Goal: Information Seeking & Learning: Learn about a topic

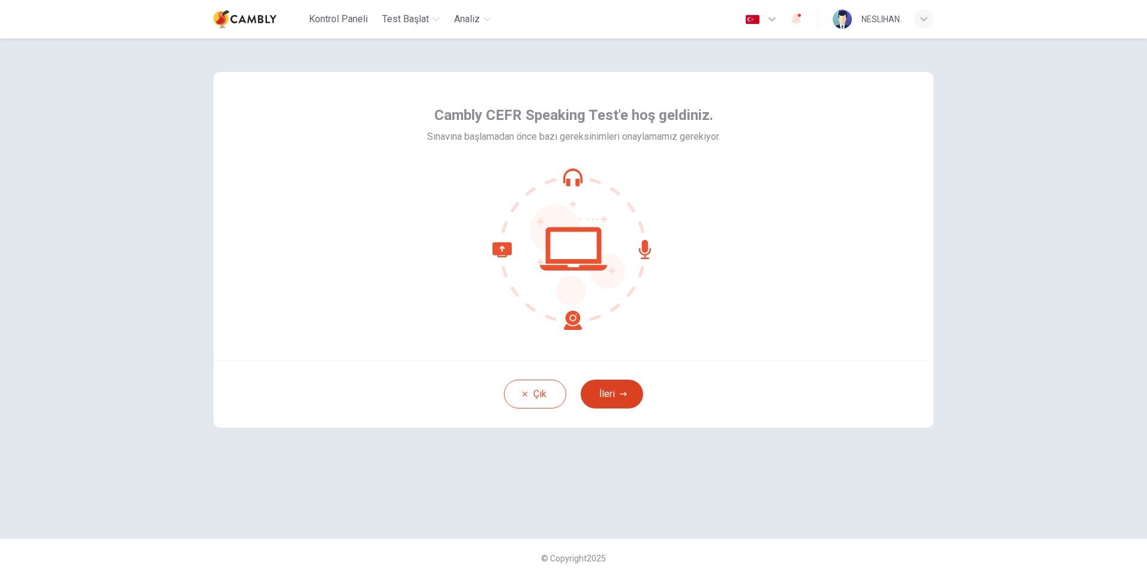
click at [589, 394] on button "İleri" at bounding box center [612, 394] width 62 height 29
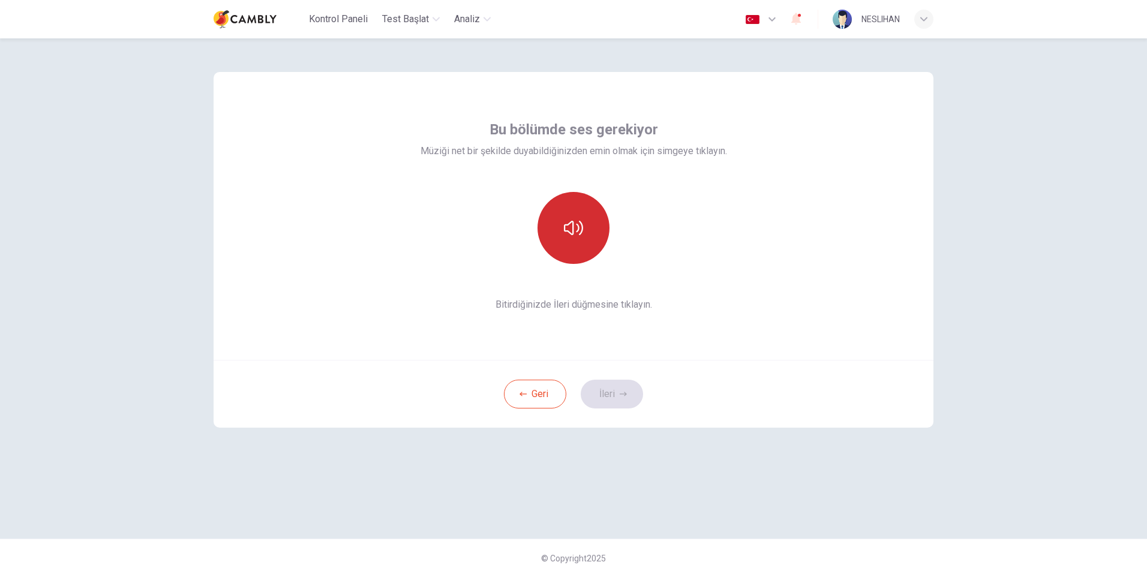
click at [572, 236] on icon "button" at bounding box center [573, 227] width 19 height 19
click at [580, 245] on button "button" at bounding box center [574, 228] width 72 height 72
click at [607, 398] on button "İleri" at bounding box center [612, 394] width 62 height 29
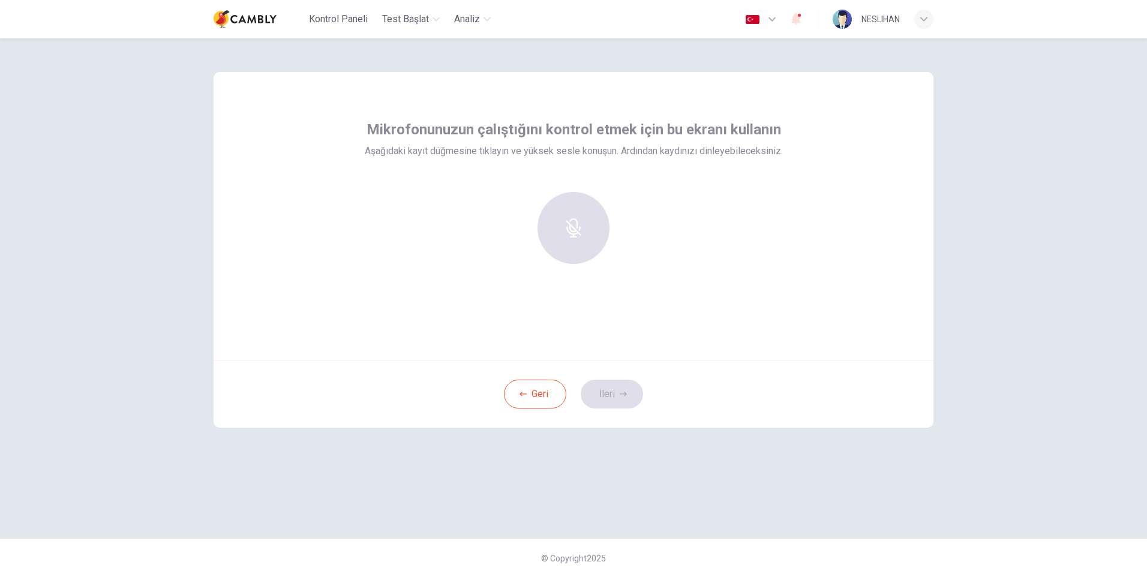
click at [576, 230] on div at bounding box center [574, 228] width 130 height 72
click at [575, 223] on div at bounding box center [574, 228] width 130 height 72
click at [575, 224] on icon "button" at bounding box center [573, 219] width 19 height 19
click at [615, 397] on button "İleri" at bounding box center [612, 394] width 62 height 29
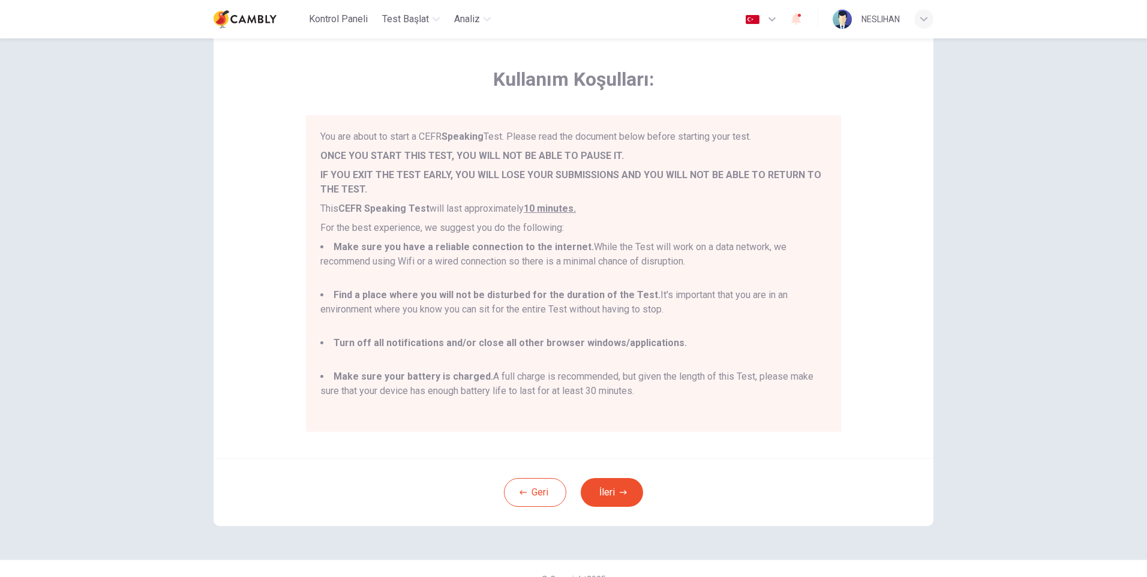
scroll to position [59, 0]
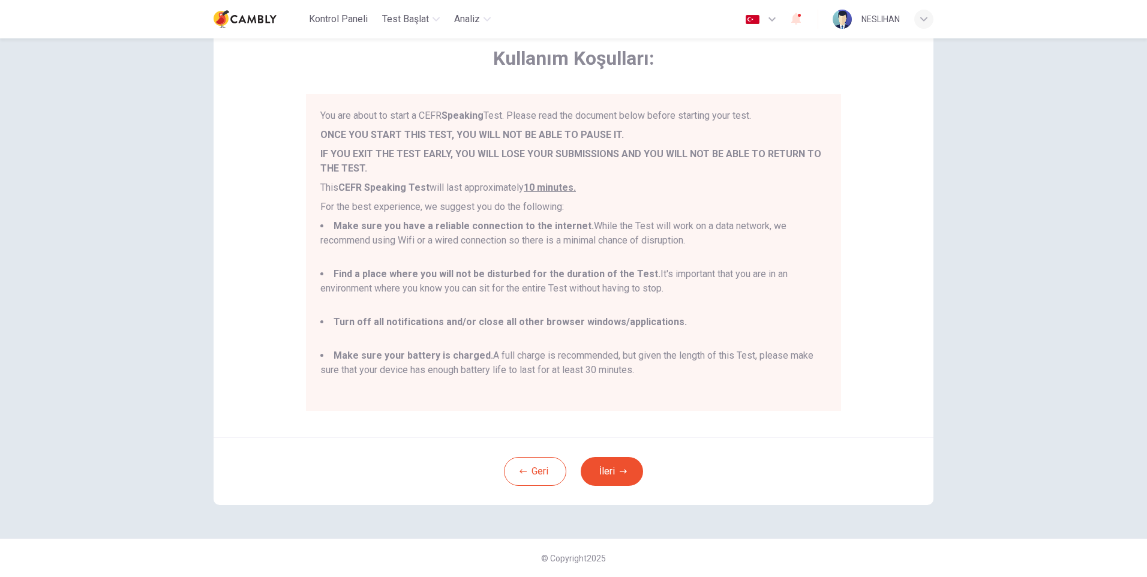
drag, startPoint x: 642, startPoint y: 369, endPoint x: 311, endPoint y: 106, distance: 422.7
click at [311, 106] on div "You are about to start a CEFR Speaking Test. Please read the document below bef…" at bounding box center [573, 252] width 535 height 317
drag, startPoint x: 311, startPoint y: 106, endPoint x: 340, endPoint y: 124, distance: 33.8
copy div "You are about to start a CEFR Speaking Test. Please read the document below bef…"
click at [676, 361] on li "Make sure your battery is charged. A full charge is recommended, but given the …" at bounding box center [573, 370] width 506 height 43
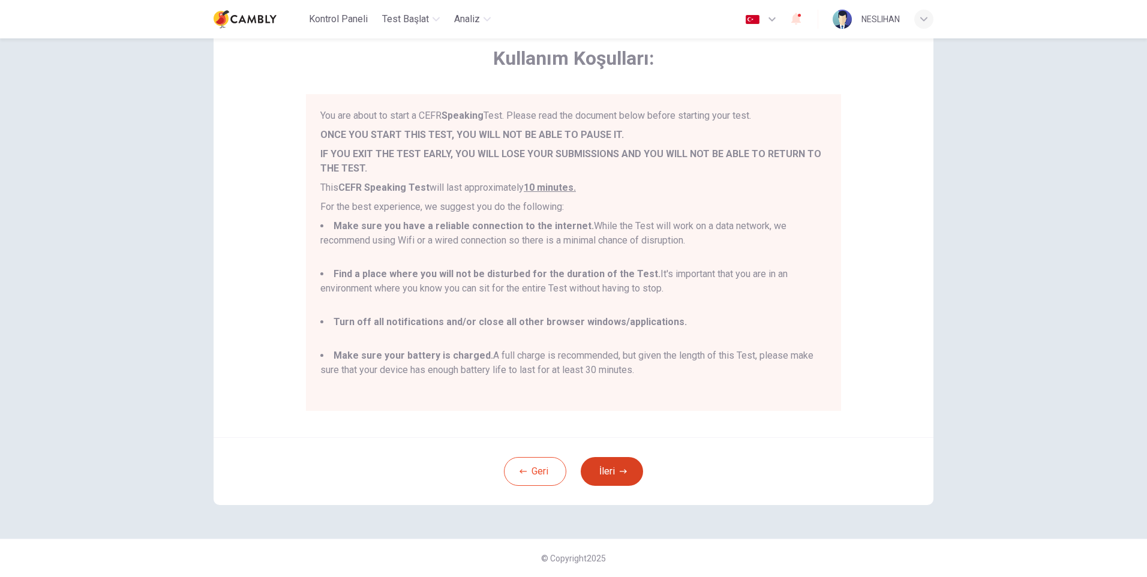
click at [624, 470] on icon "button" at bounding box center [623, 471] width 7 height 7
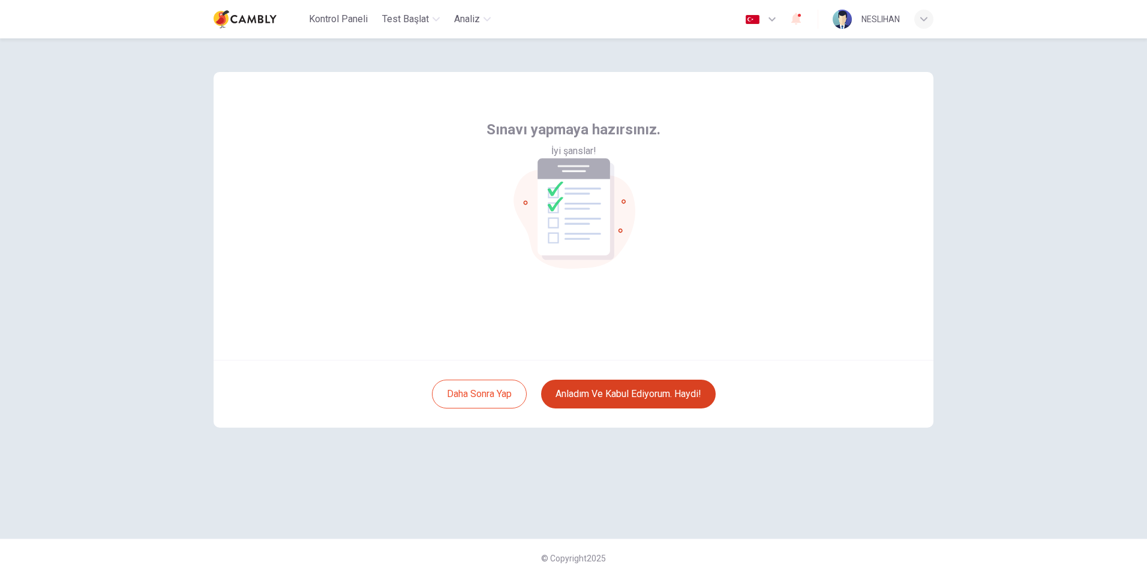
scroll to position [0, 0]
click at [626, 388] on button "Anladım ve kabul ediyorum. Haydi!" at bounding box center [628, 394] width 175 height 29
click at [618, 403] on button "Anladım ve kabul ediyorum. Haydi!" at bounding box center [628, 394] width 175 height 29
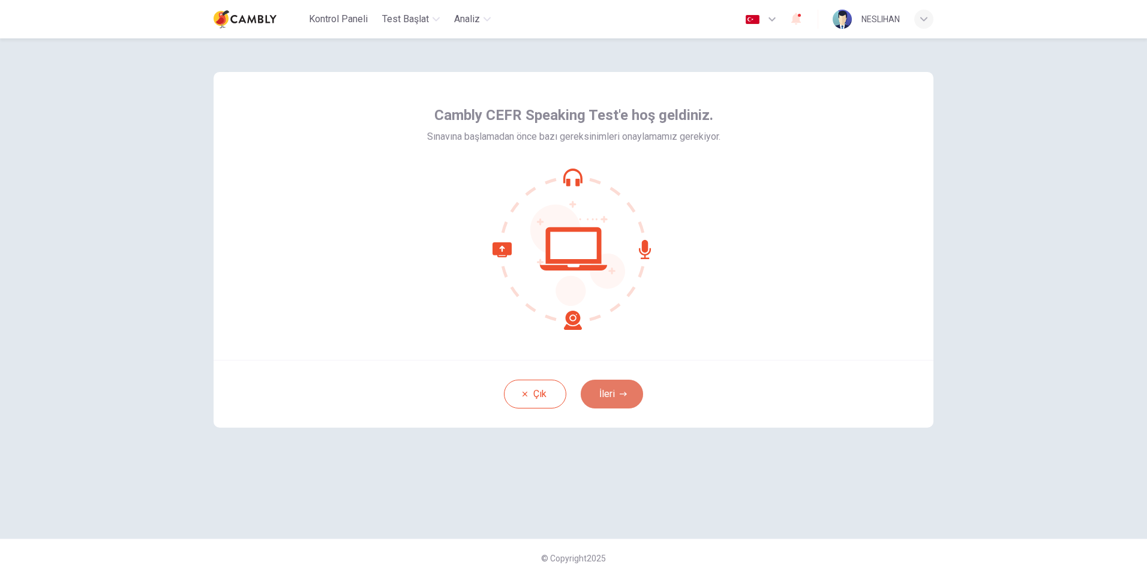
click at [616, 397] on button "İleri" at bounding box center [612, 394] width 62 height 29
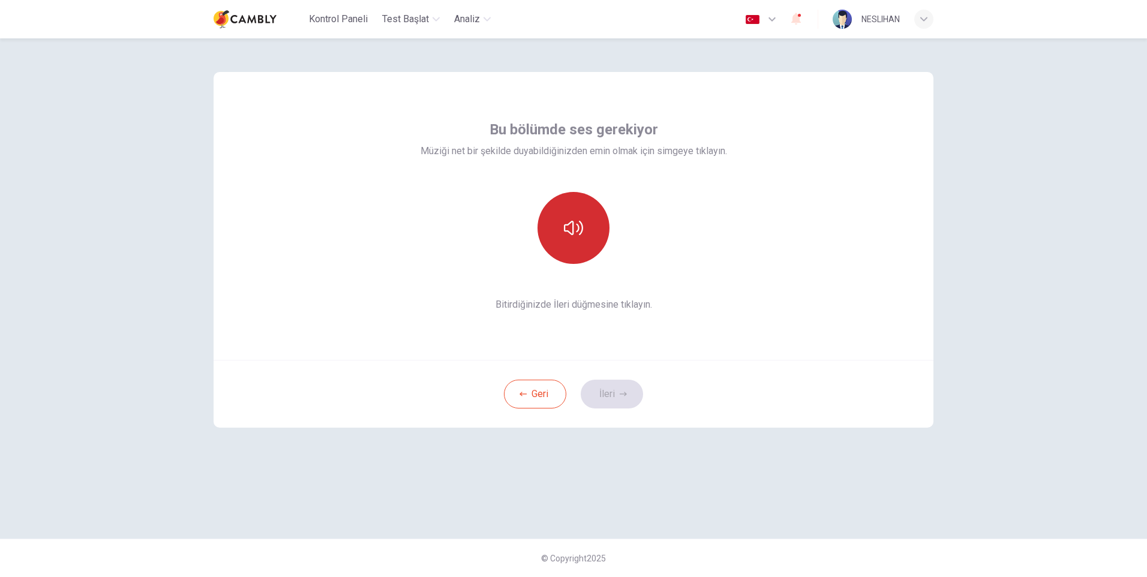
click at [573, 229] on icon "button" at bounding box center [573, 228] width 19 height 14
click at [616, 401] on button "İleri" at bounding box center [612, 394] width 62 height 29
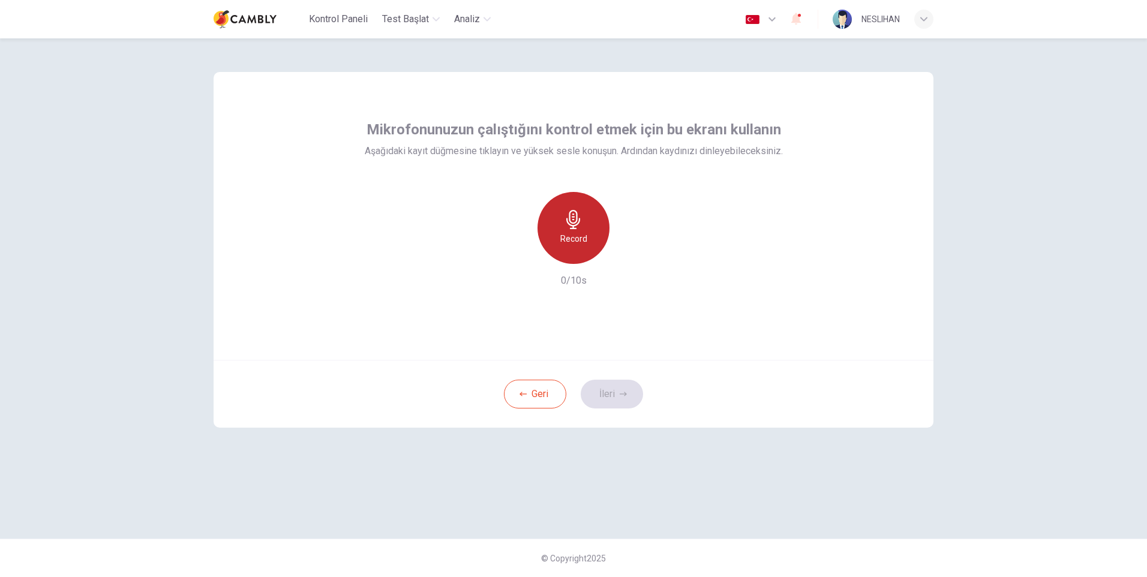
click at [582, 238] on h6 "Record" at bounding box center [573, 239] width 27 height 14
click at [623, 398] on button "İleri" at bounding box center [612, 394] width 62 height 29
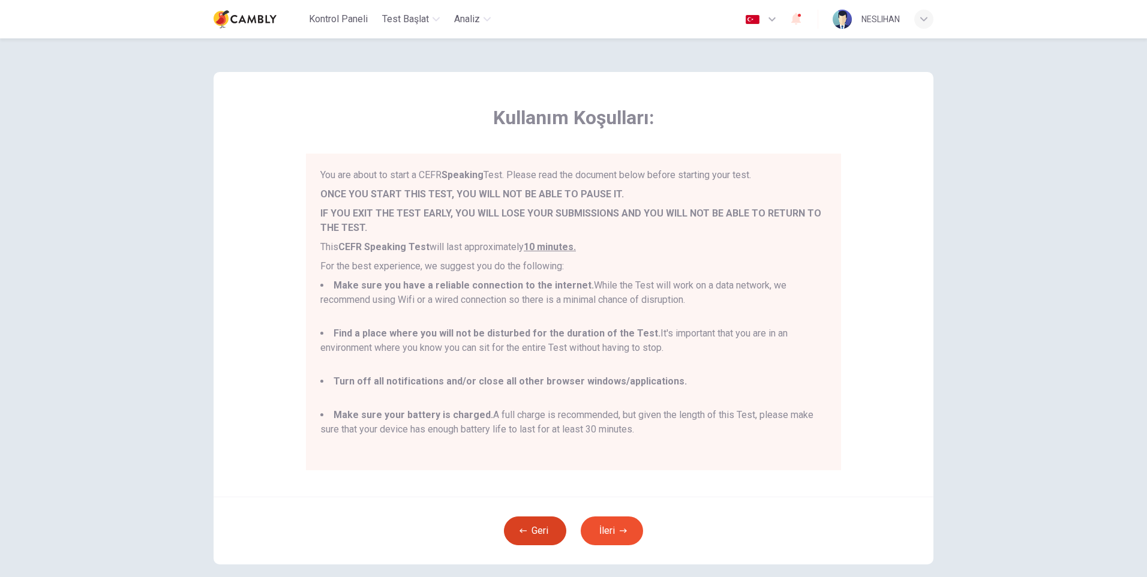
click at [545, 526] on button "Geri" at bounding box center [535, 531] width 62 height 29
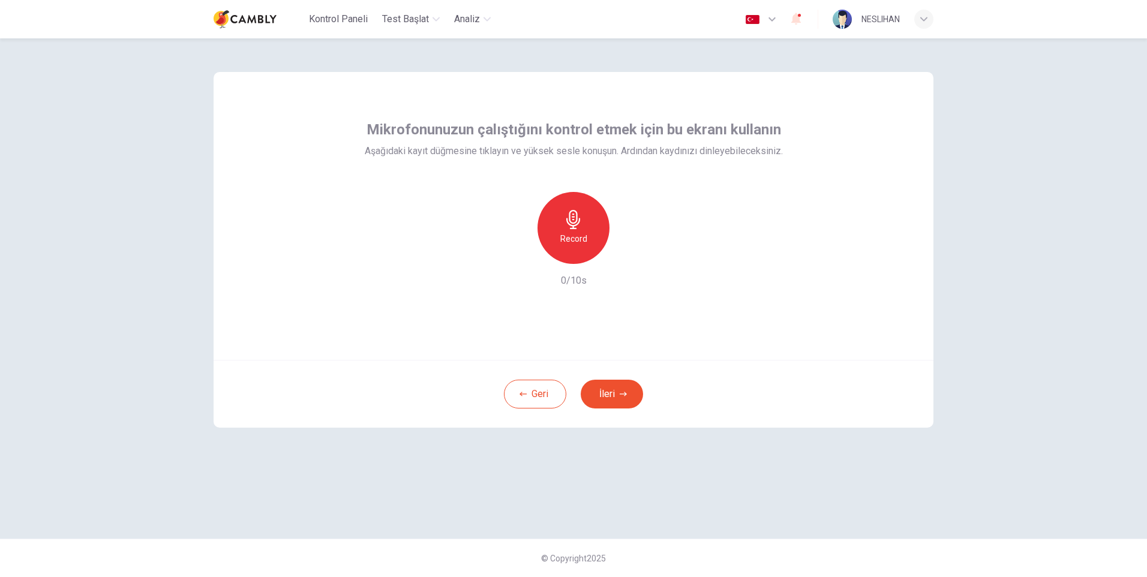
click at [571, 240] on h6 "Record" at bounding box center [573, 239] width 27 height 14
click at [625, 252] on icon "button" at bounding box center [629, 254] width 12 height 12
click at [612, 391] on button "İleri" at bounding box center [612, 394] width 62 height 29
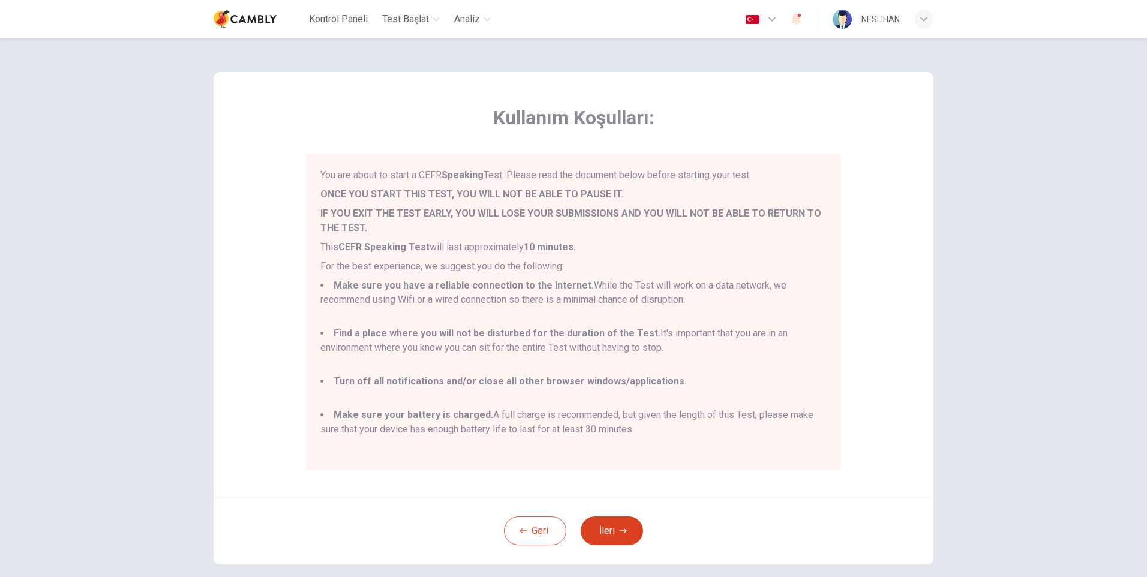
click at [612, 527] on button "İleri" at bounding box center [612, 531] width 62 height 29
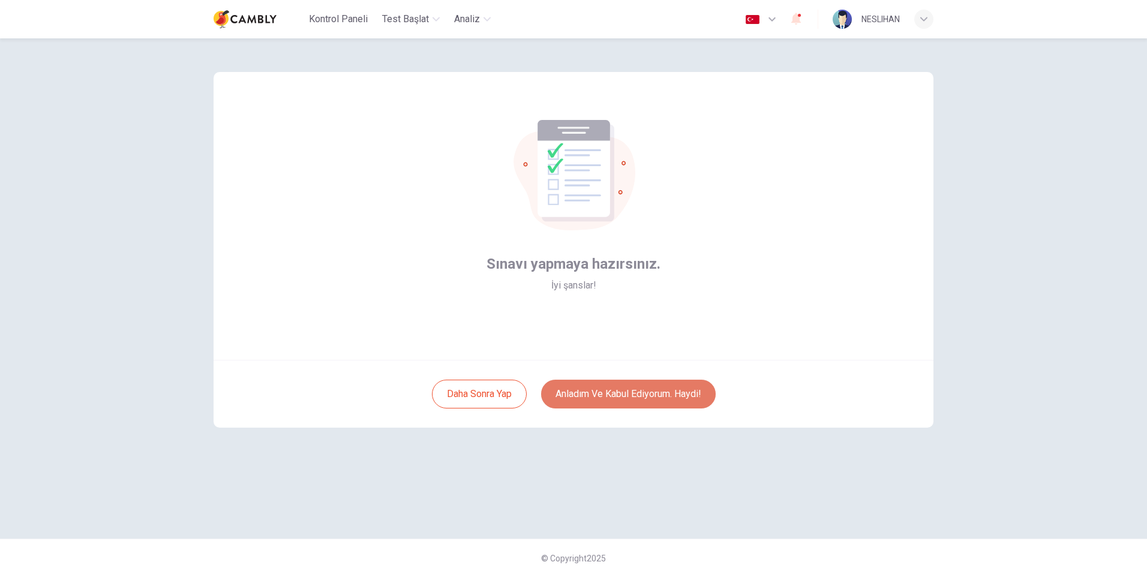
click at [615, 395] on button "Anladım ve kabul ediyorum. Haydi!" at bounding box center [628, 394] width 175 height 29
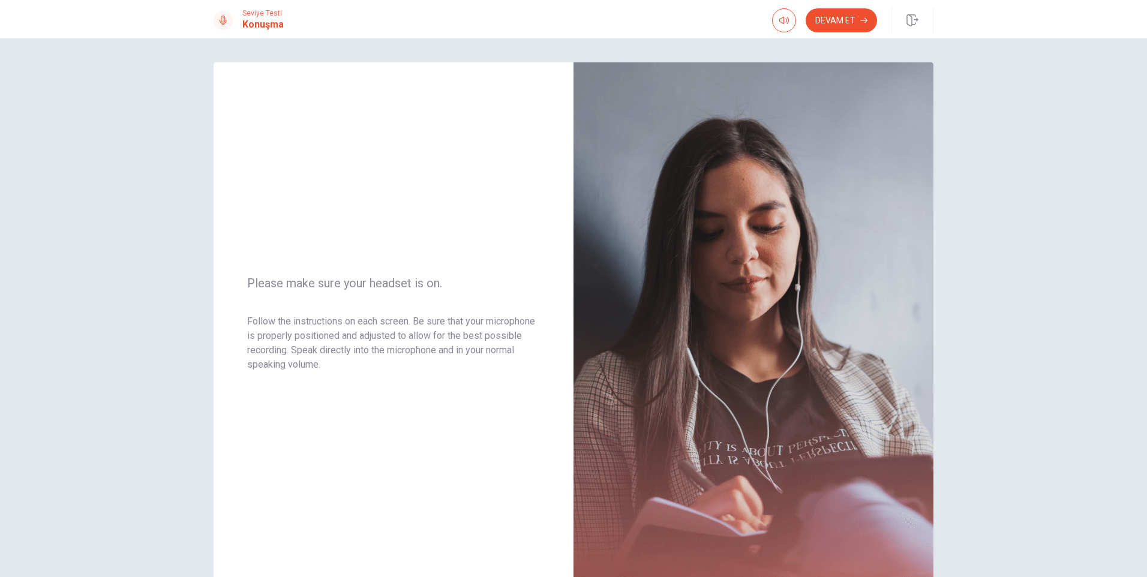
click at [854, 5] on div "Seviye Testi Konuşma Devam Et" at bounding box center [573, 19] width 1147 height 38
click at [851, 18] on button "Devam Et" at bounding box center [841, 20] width 71 height 24
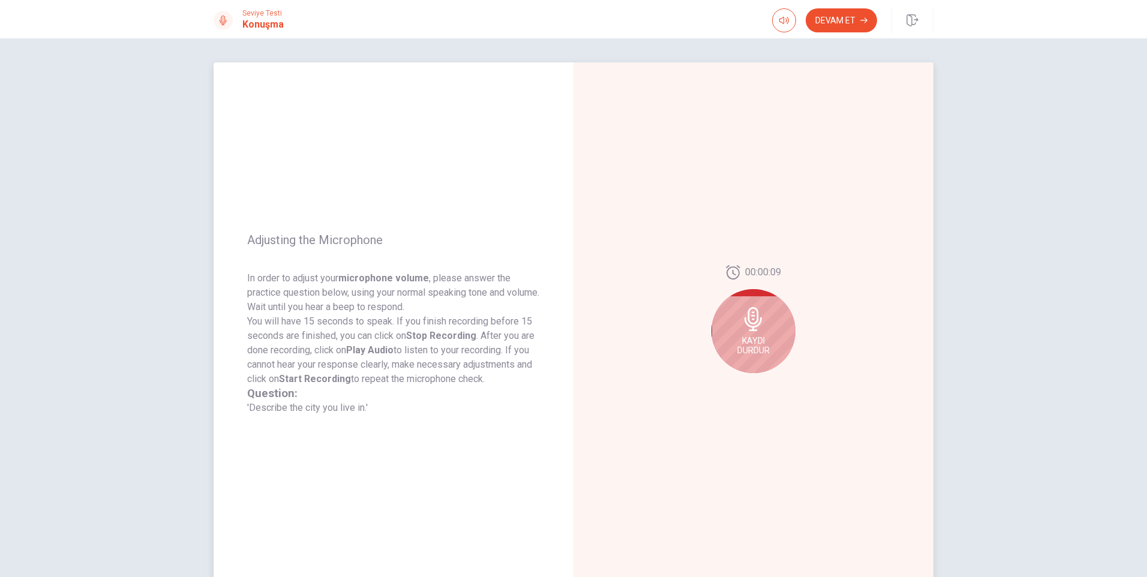
drag, startPoint x: 355, startPoint y: 398, endPoint x: 272, endPoint y: 291, distance: 135.5
click at [272, 291] on span "In order to adjust your microphone volume , please answer the practice question…" at bounding box center [393, 343] width 293 height 144
drag, startPoint x: 244, startPoint y: 238, endPoint x: 326, endPoint y: 307, distance: 107.3
click at [326, 307] on div "Adjusting the Microphone In order to adjust your microphone volume , please ans…" at bounding box center [394, 323] width 360 height 523
drag, startPoint x: 272, startPoint y: 280, endPoint x: 391, endPoint y: 294, distance: 119.1
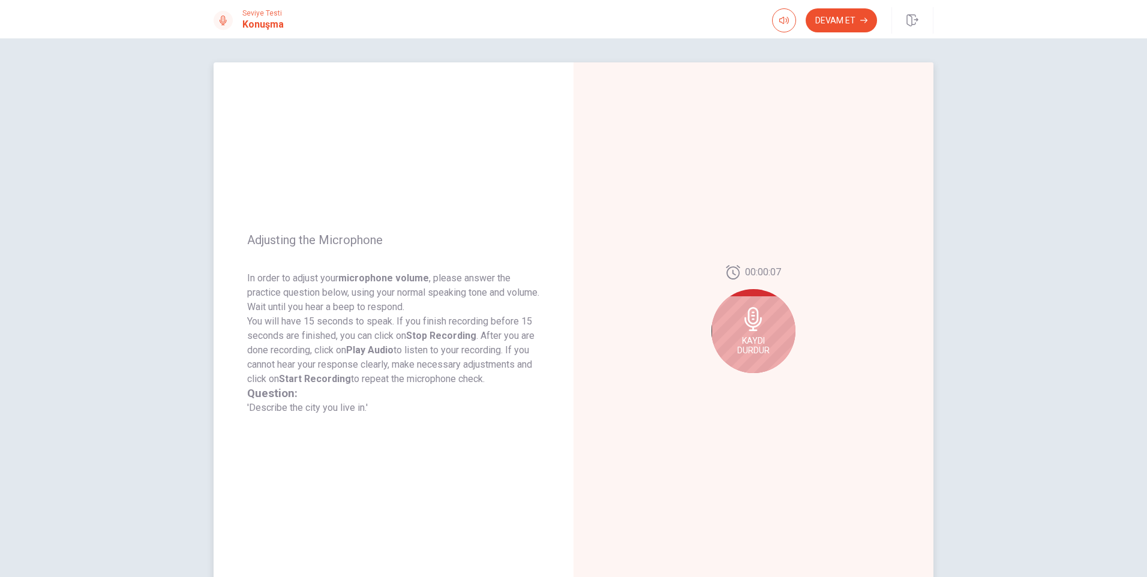
click at [391, 294] on p "In order to adjust your microphone volume , please answer the practice question…" at bounding box center [393, 292] width 293 height 43
click at [741, 383] on button "Record Again" at bounding box center [740, 382] width 17 height 17
click at [756, 332] on div "Kaydı Durdur" at bounding box center [754, 331] width 84 height 84
click at [764, 382] on icon "Play Audio" at bounding box center [766, 382] width 5 height 7
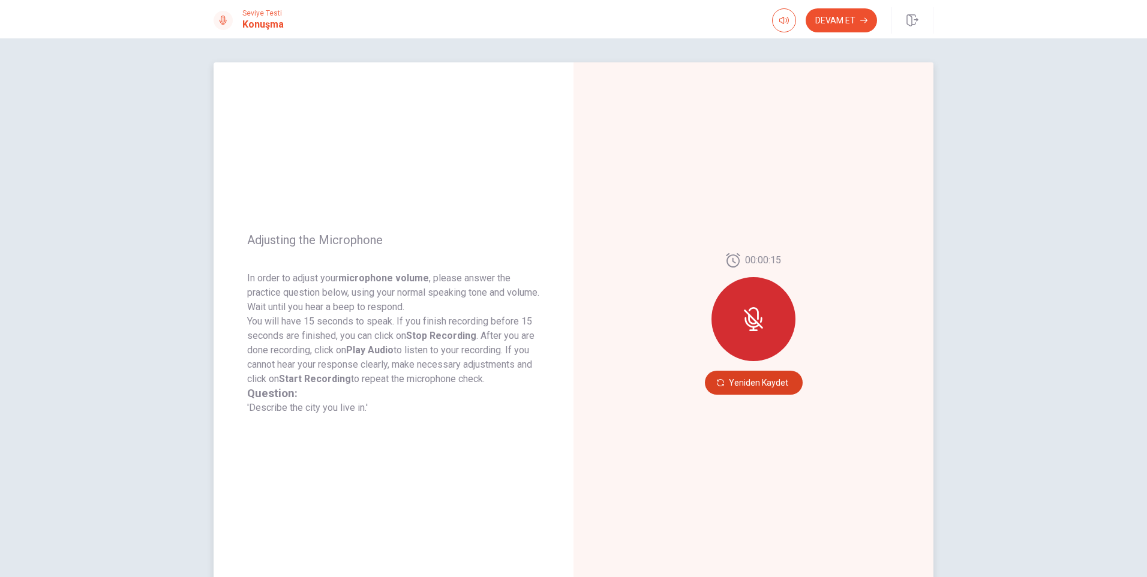
click at [770, 383] on button "Yeniden Kaydet" at bounding box center [754, 383] width 98 height 24
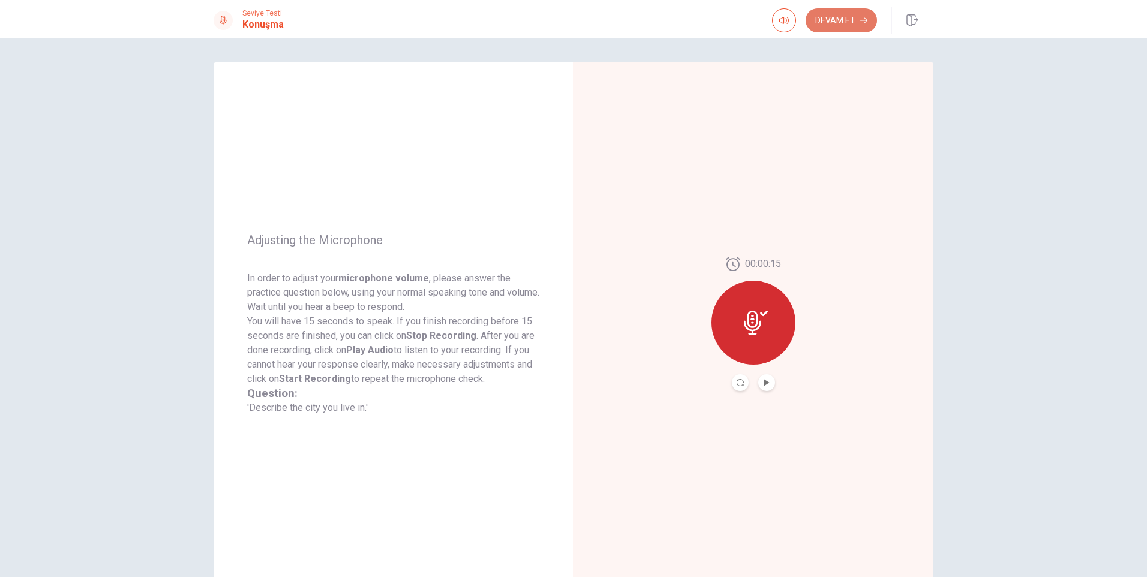
click at [839, 21] on button "Devam Et" at bounding box center [841, 20] width 71 height 24
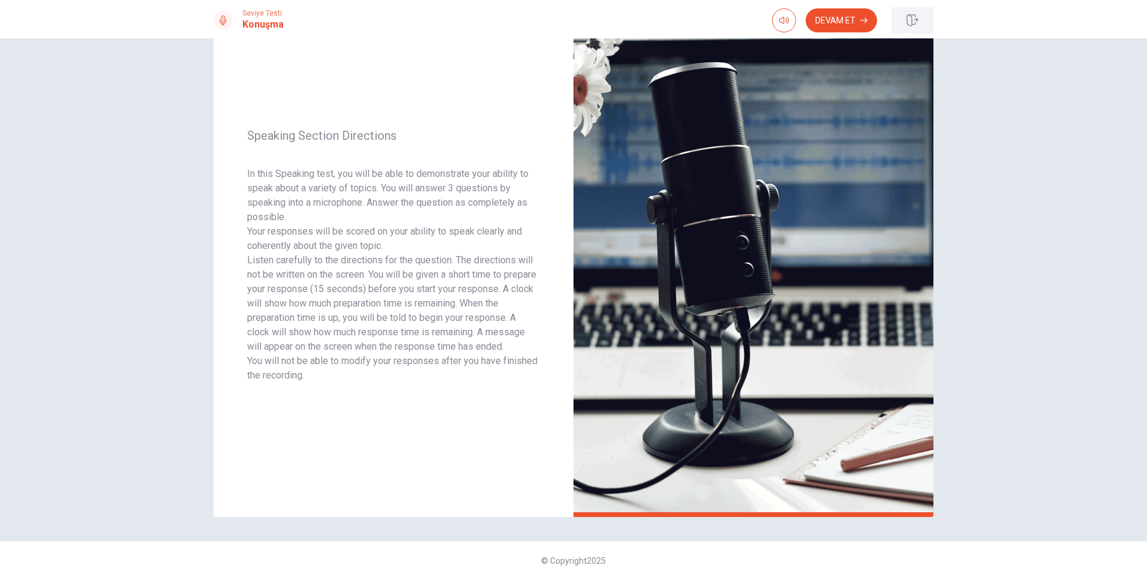
scroll to position [71, 0]
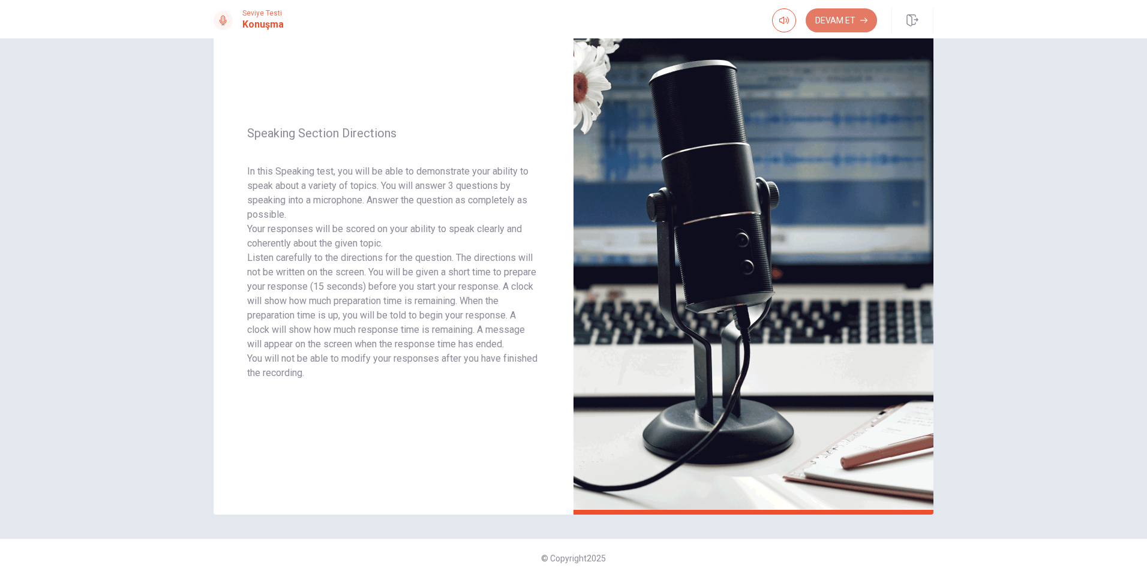
click at [849, 13] on button "Devam Et" at bounding box center [841, 20] width 71 height 24
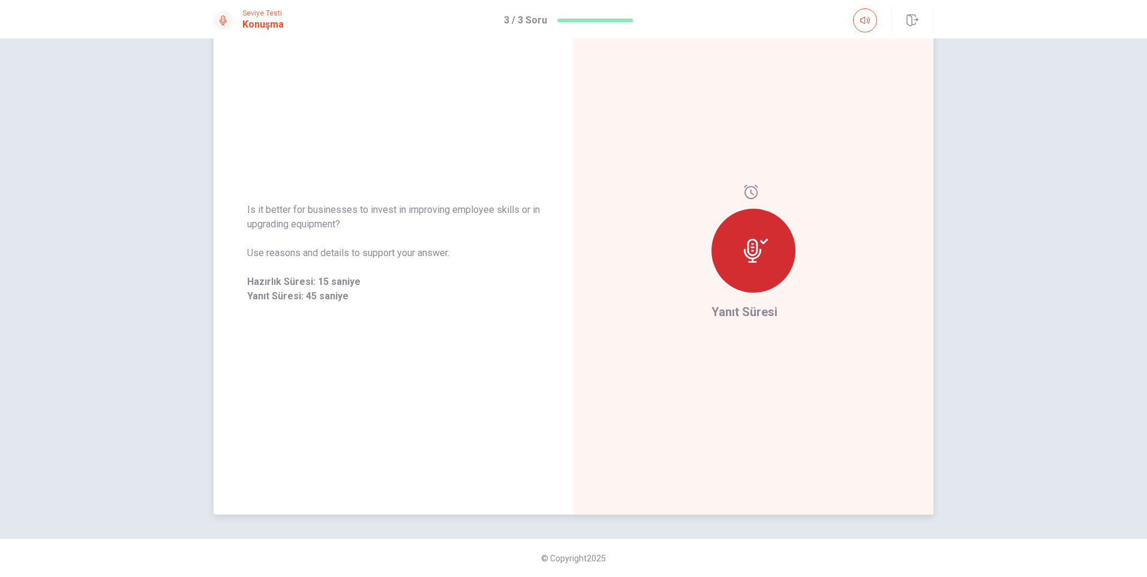
scroll to position [0, 0]
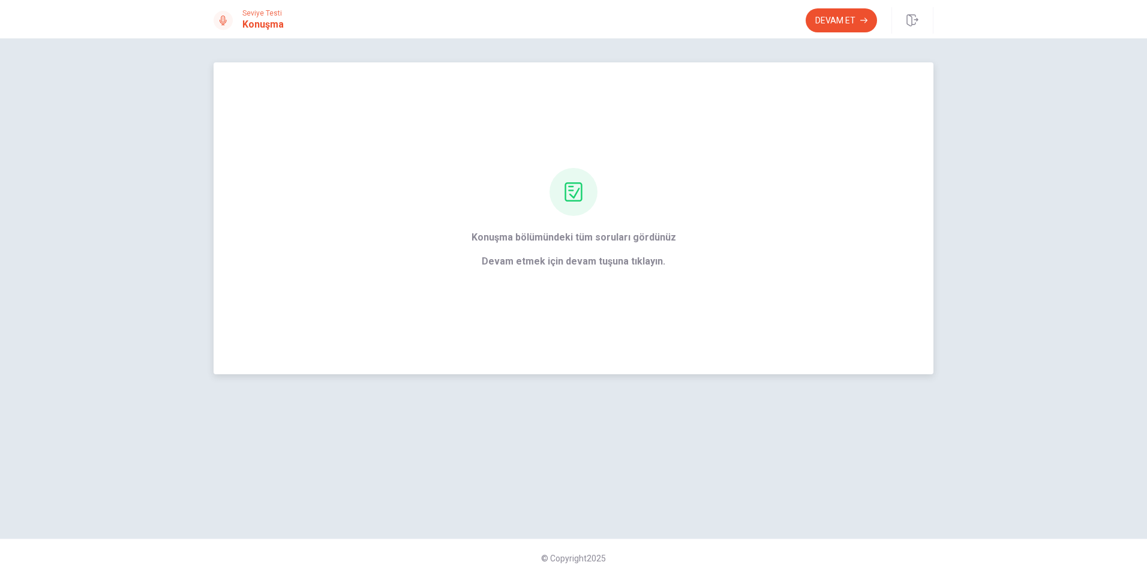
click at [626, 261] on span "Devam etmek için devam tuşuna tıklayın." at bounding box center [574, 261] width 205 height 14
click at [595, 216] on div "Konuşma bölümündeki tüm soruları gördünüz [PERSON_NAME] etmek için devam tuşuna…" at bounding box center [574, 218] width 238 height 101
click at [574, 193] on icon at bounding box center [573, 191] width 19 height 19
click at [843, 25] on button "Devam Et" at bounding box center [841, 20] width 71 height 24
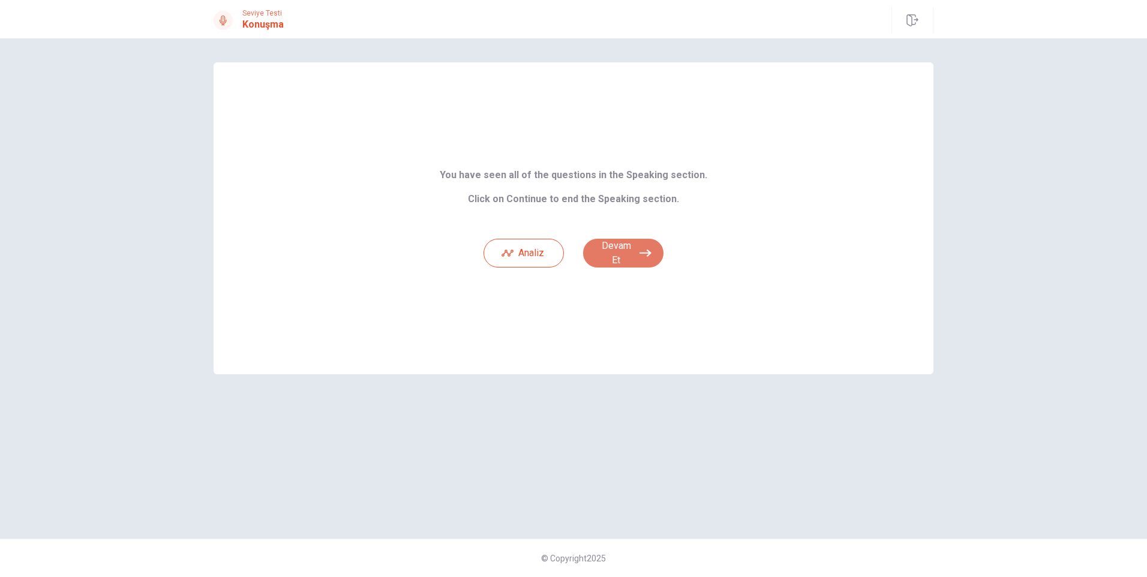
click at [635, 250] on button "Devam Et" at bounding box center [623, 253] width 80 height 29
